Goal: Entertainment & Leisure: Consume media (video, audio)

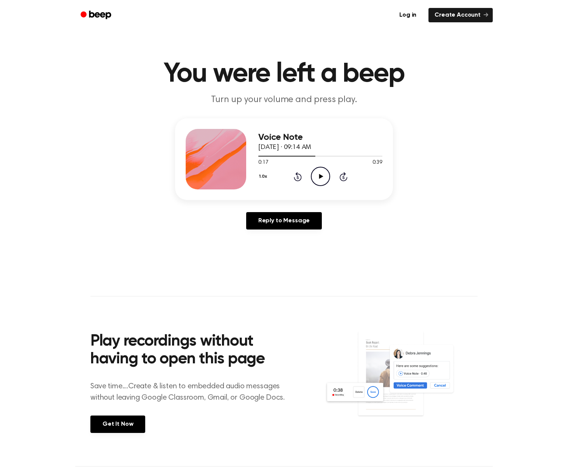
click at [258, 155] on div "Voice Note [DATE] · 09:14 AM 0:17 0:39 Your browser does not support the [objec…" at bounding box center [284, 159] width 218 height 82
click at [259, 155] on div at bounding box center [320, 156] width 124 height 6
click at [318, 180] on icon "Play Audio" at bounding box center [320, 176] width 19 height 19
click at [318, 176] on icon "Play Audio" at bounding box center [320, 176] width 19 height 19
click at [318, 176] on icon "Pause Audio" at bounding box center [320, 176] width 19 height 19
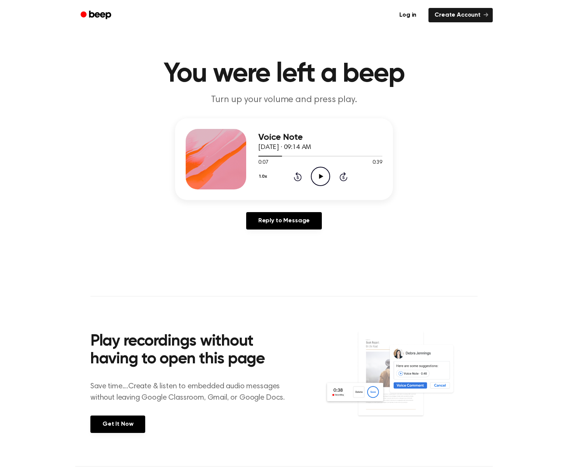
click at [325, 174] on icon "Play Audio" at bounding box center [320, 176] width 19 height 19
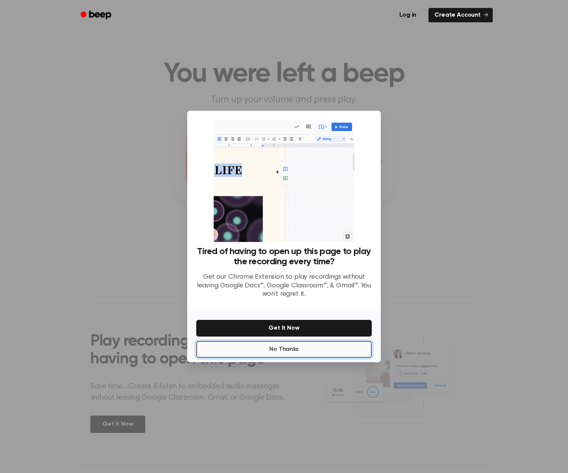
click at [306, 350] on button "No Thanks" at bounding box center [283, 349] width 175 height 17
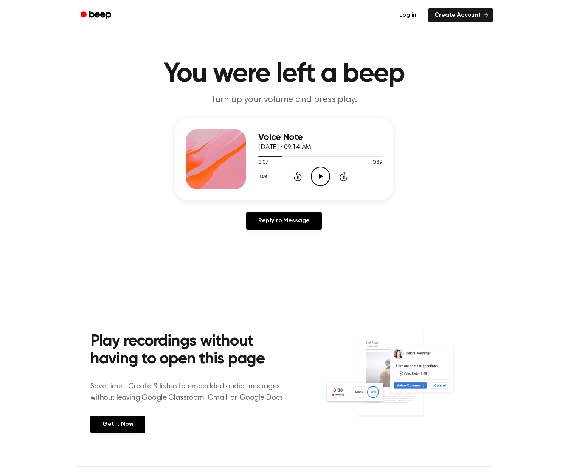
click at [320, 177] on icon at bounding box center [321, 176] width 4 height 5
click at [323, 183] on icon "Pause Audio" at bounding box center [320, 176] width 19 height 19
click at [321, 176] on icon at bounding box center [321, 176] width 4 height 5
click at [321, 176] on icon at bounding box center [320, 176] width 3 height 5
